Goal: Task Accomplishment & Management: Use online tool/utility

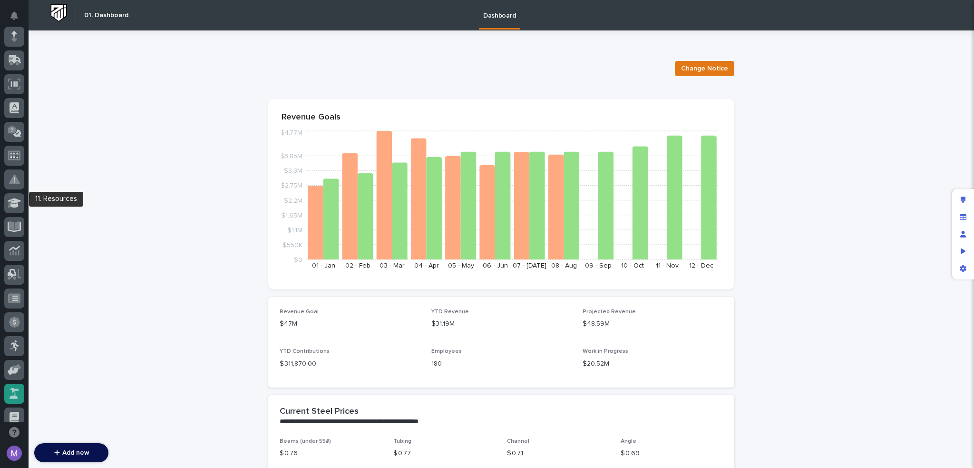
scroll to position [342, 0]
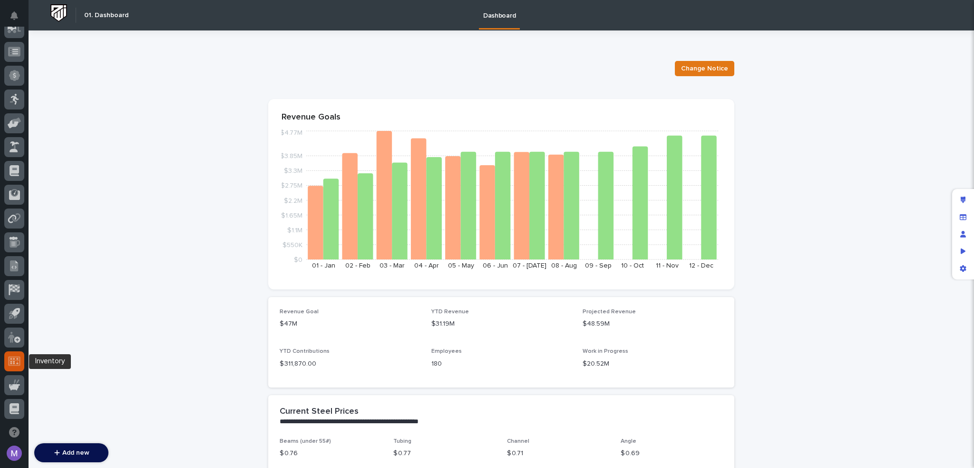
click at [21, 364] on div at bounding box center [14, 361] width 20 height 20
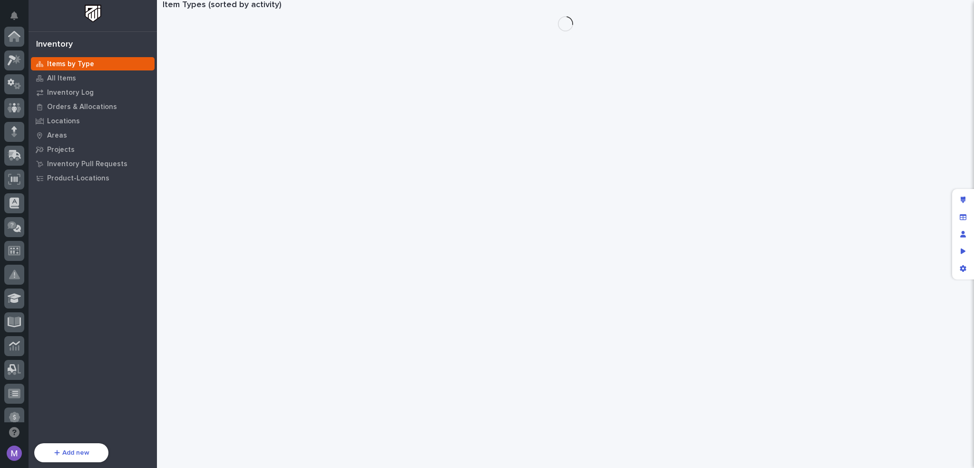
scroll to position [342, 0]
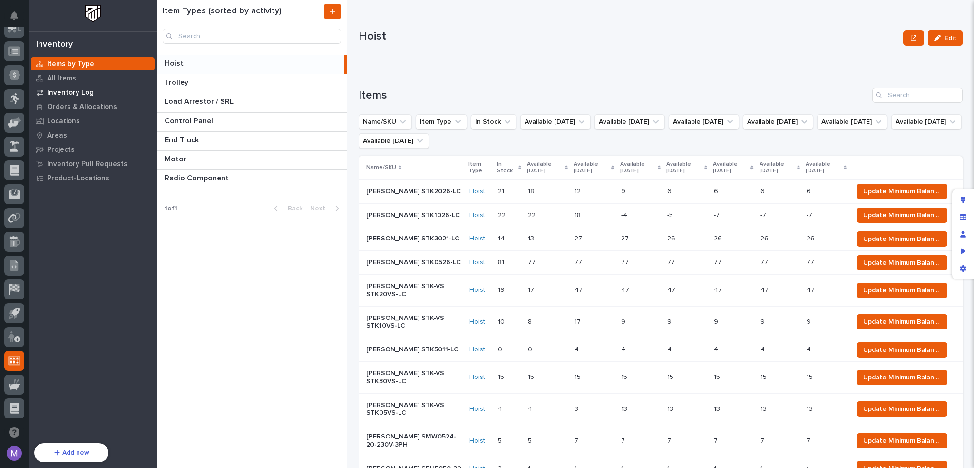
click at [77, 88] on p "Inventory Log" at bounding box center [70, 92] width 47 height 9
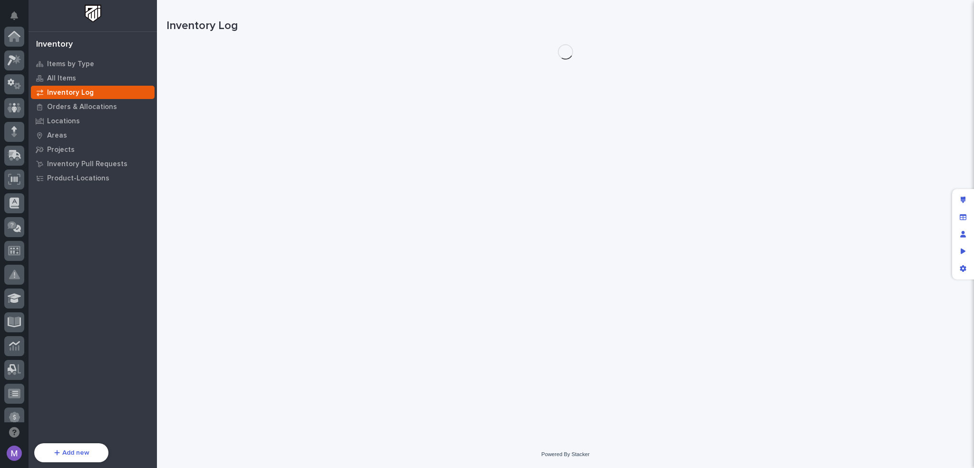
scroll to position [342, 0]
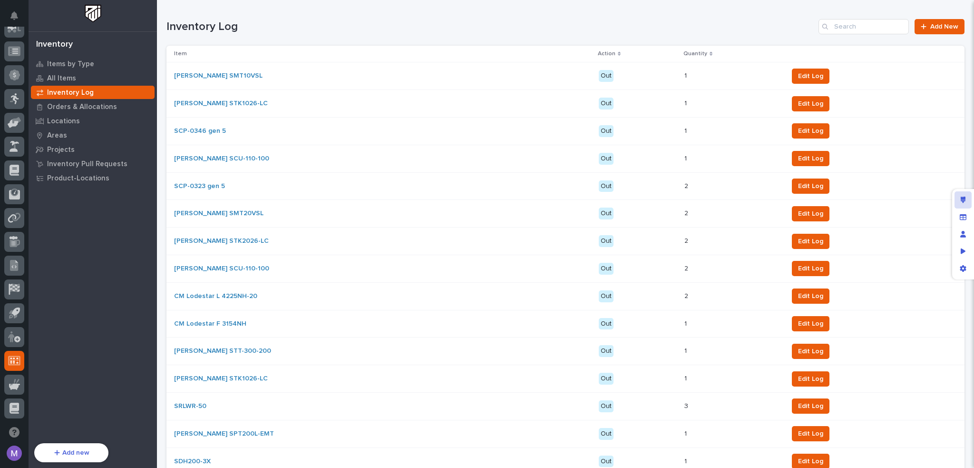
click at [963, 194] on div "Edit layout" at bounding box center [963, 199] width 17 height 17
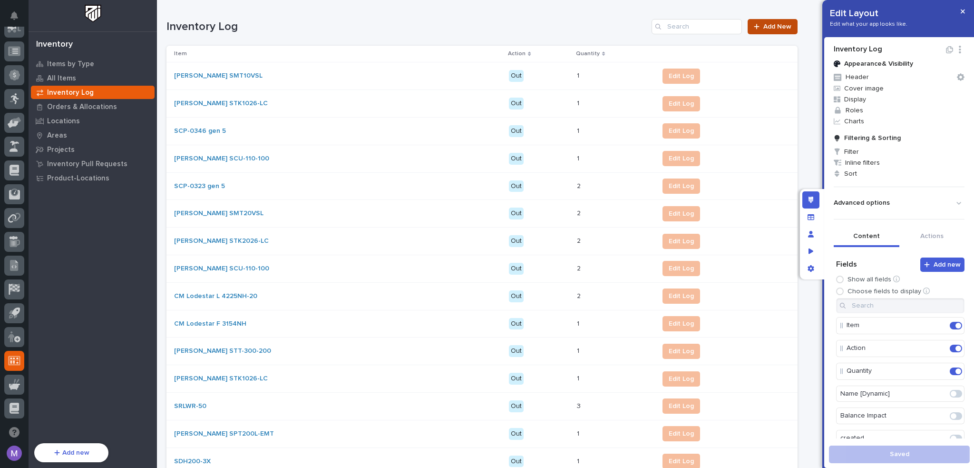
click at [775, 31] on link "Add New" at bounding box center [773, 26] width 50 height 15
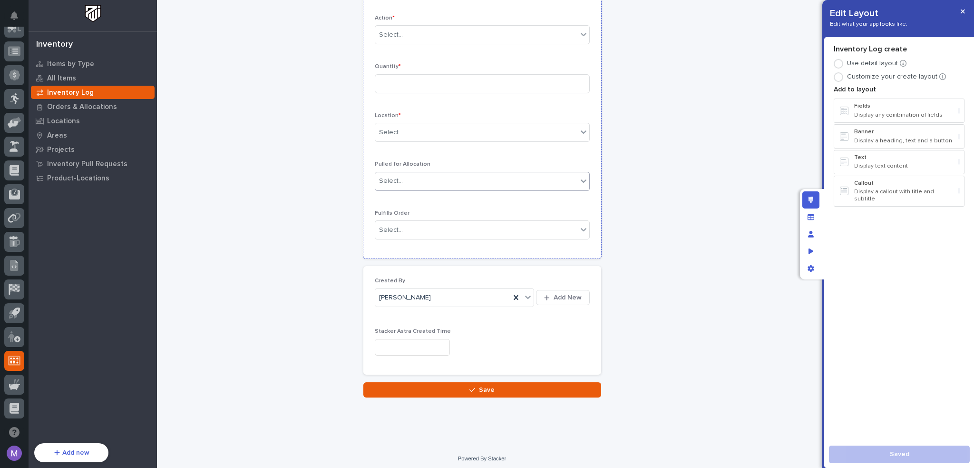
scroll to position [102, 0]
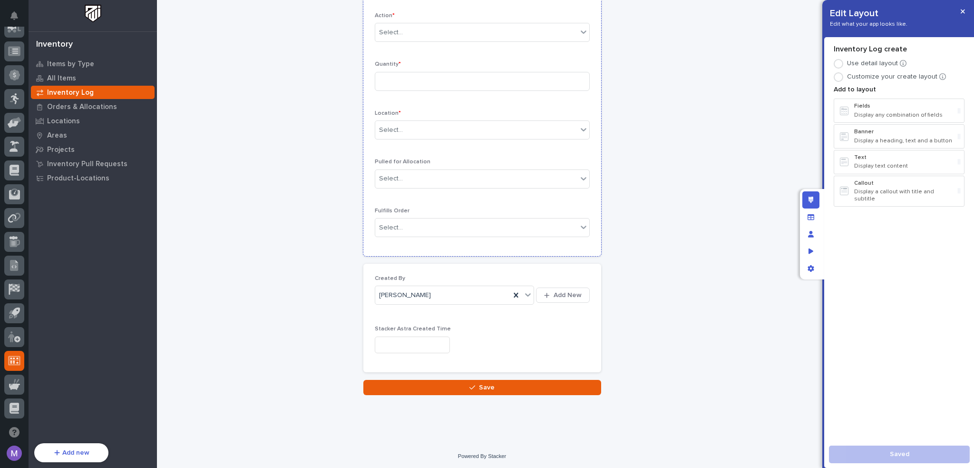
click at [583, 207] on p "Fulfills Order" at bounding box center [482, 210] width 215 height 7
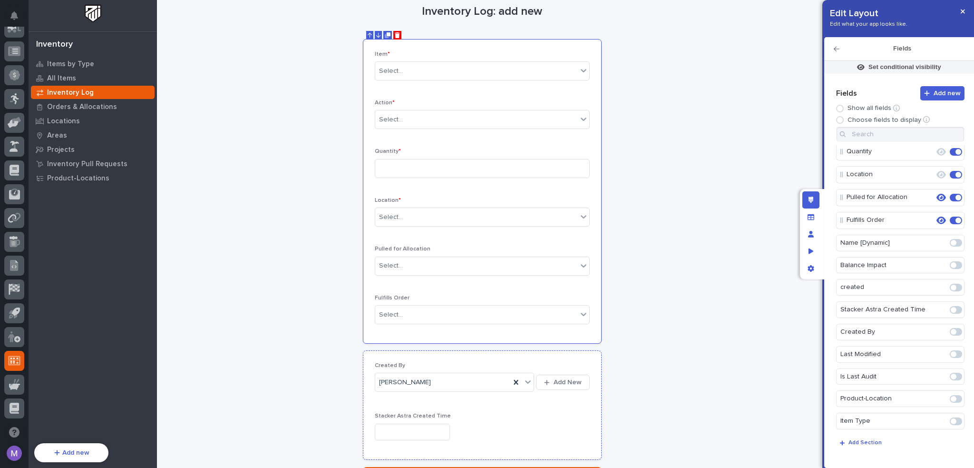
scroll to position [7, 0]
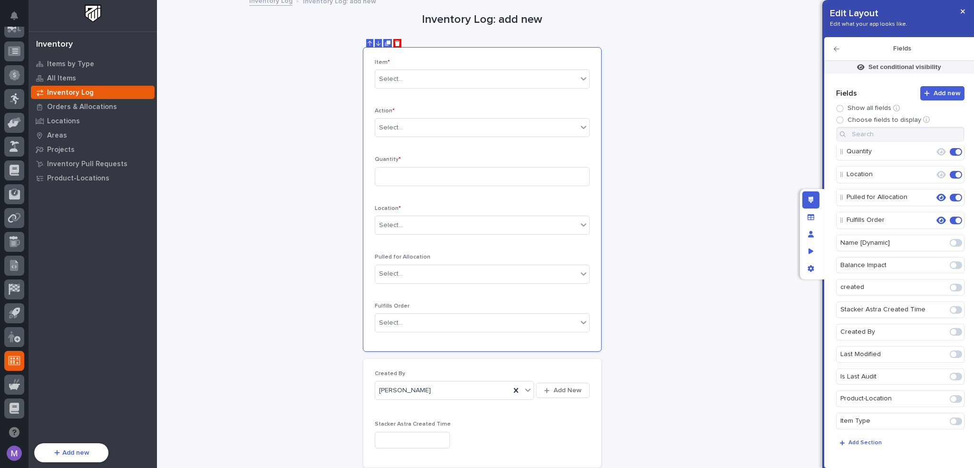
click at [654, 181] on div "**********" at bounding box center [482, 242] width 631 height 496
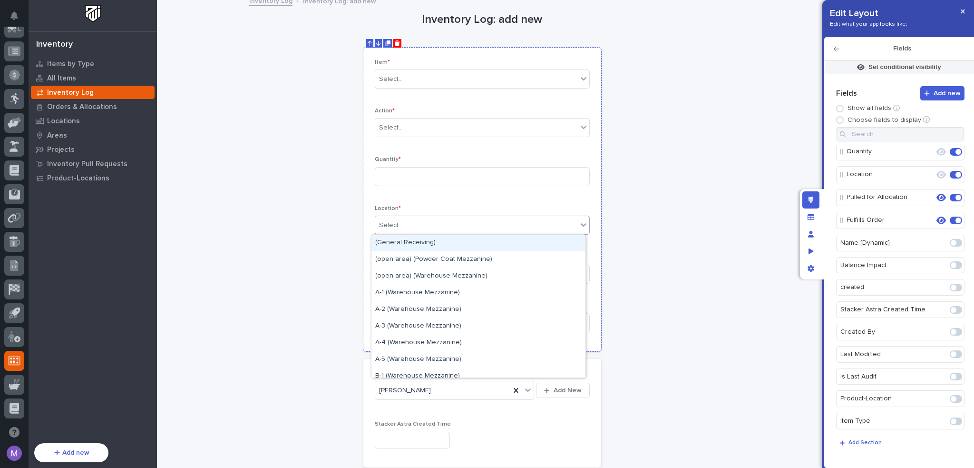
click at [558, 221] on div "Select..." at bounding box center [476, 225] width 202 height 16
click at [678, 211] on div "**********" at bounding box center [482, 242] width 631 height 496
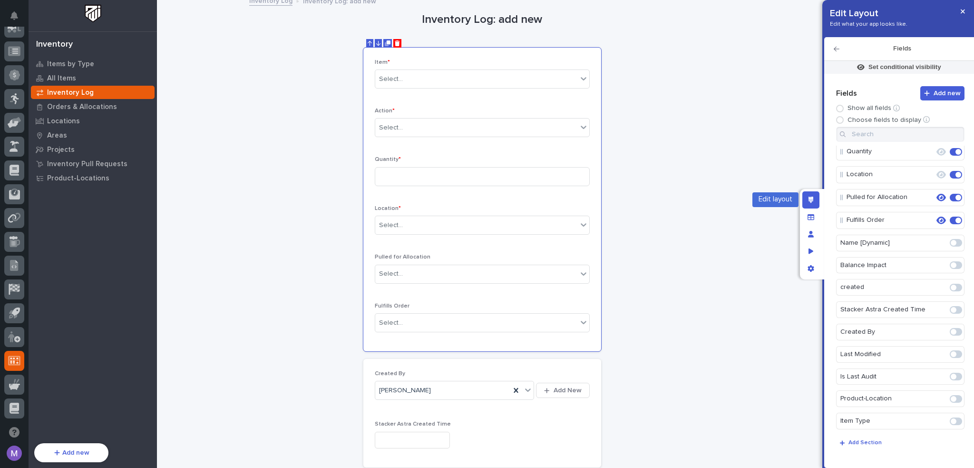
click at [810, 197] on icon "Edit layout" at bounding box center [811, 200] width 5 height 7
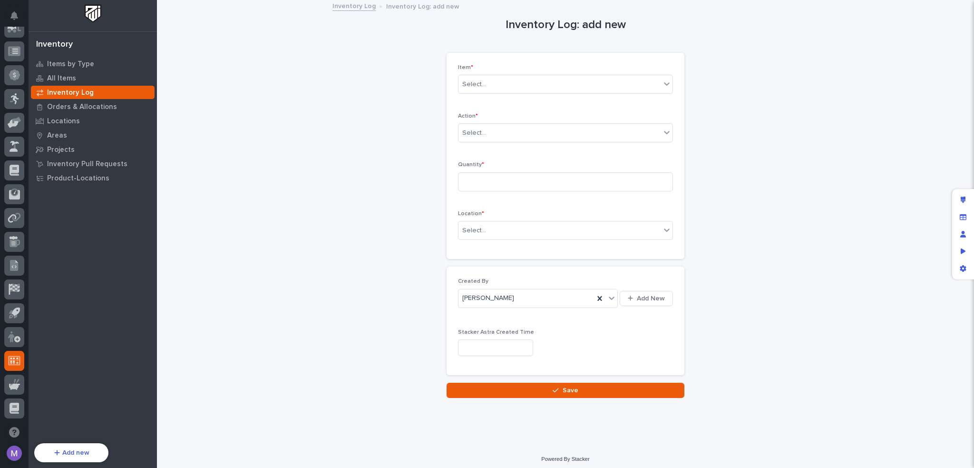
scroll to position [0, 0]
